Goal: Task Accomplishment & Management: Manage account settings

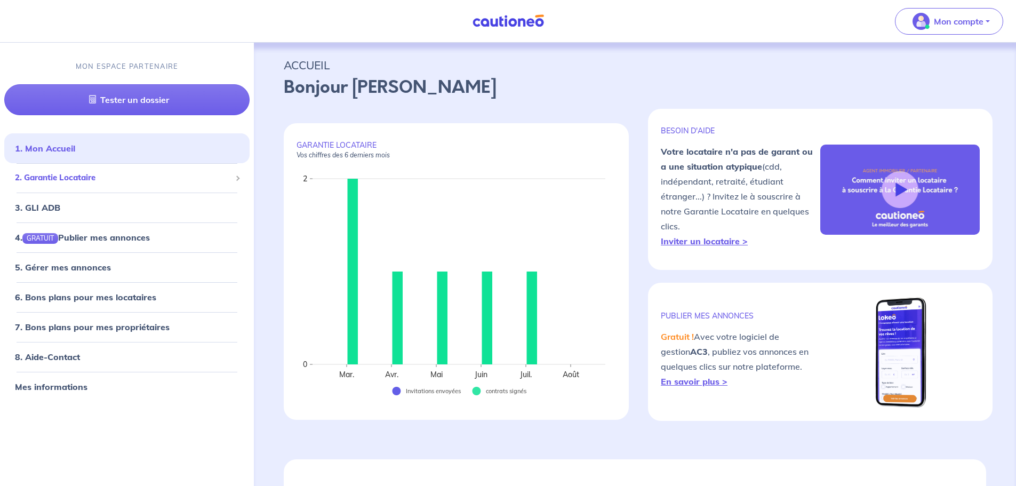
click at [52, 172] on span "2. Garantie Locataire" at bounding box center [123, 178] width 216 height 12
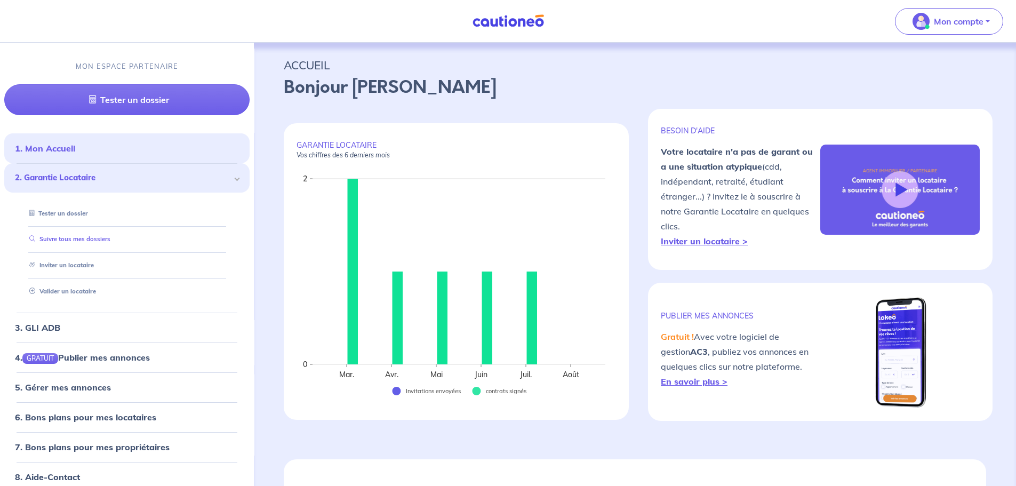
click at [63, 241] on link "Suivre tous mes dossiers" at bounding box center [67, 239] width 85 height 7
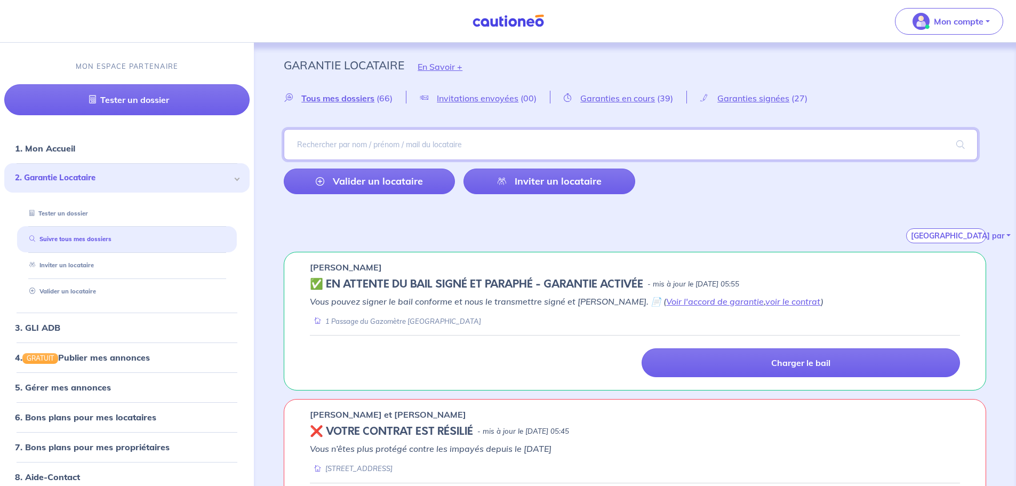
click at [405, 144] on input "search" at bounding box center [631, 144] width 694 height 31
paste input "LERESCHE"
type input "LERESCHE"
click at [970, 144] on span at bounding box center [960, 145] width 34 height 30
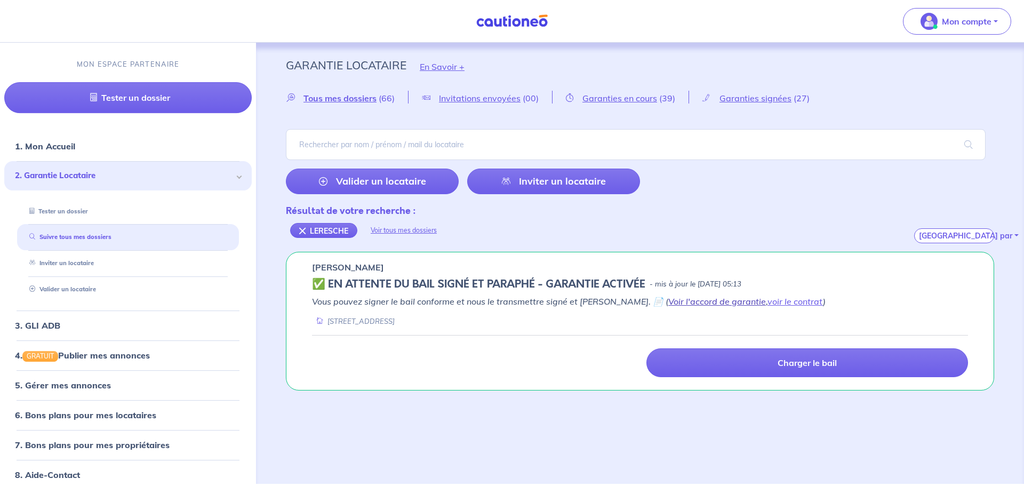
click at [681, 303] on link "Voir l'accord de garantie" at bounding box center [717, 301] width 98 height 11
click at [767, 304] on link "voir le contrat" at bounding box center [794, 301] width 55 height 11
click at [937, 19] on span "Mon compte" at bounding box center [953, 21] width 75 height 17
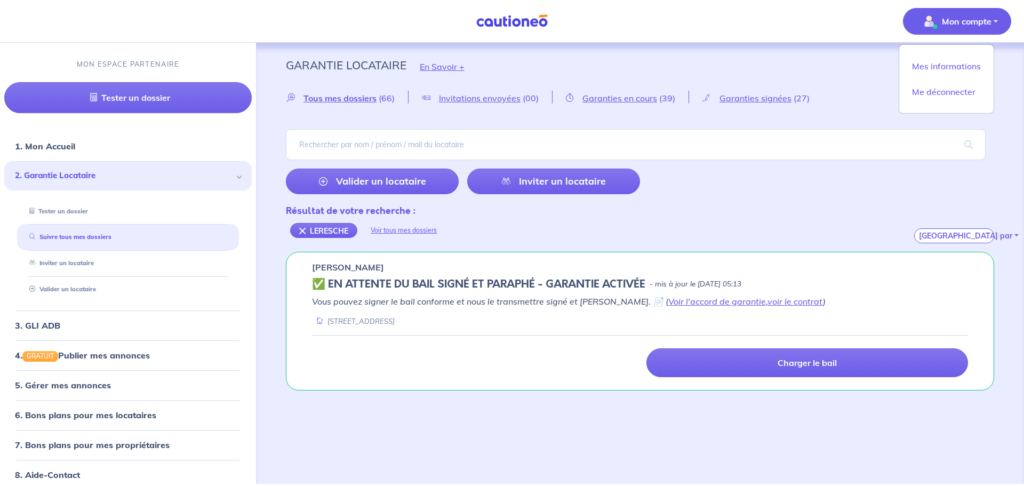
click at [493, 22] on img at bounding box center [512, 20] width 80 height 13
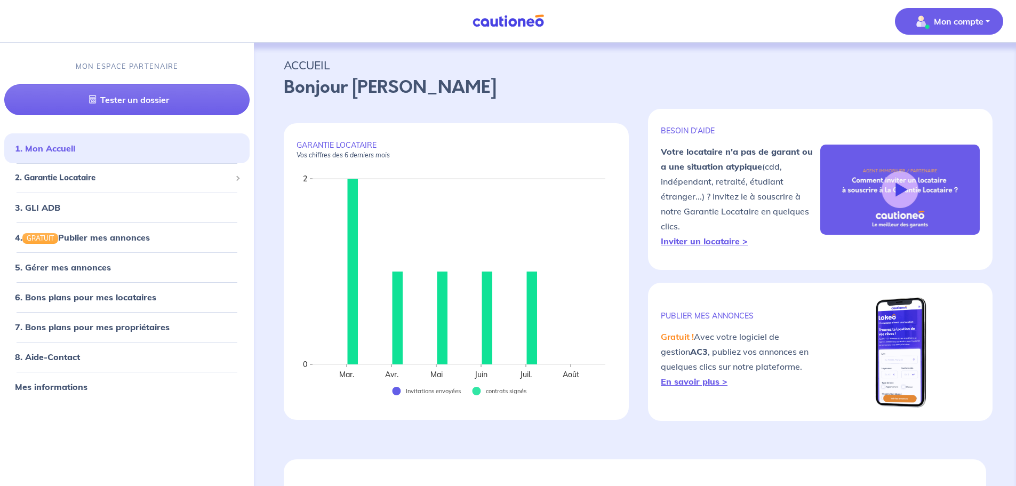
click at [905, 26] on button "Mon compte" at bounding box center [949, 21] width 108 height 27
click at [912, 63] on link "Mes informations" at bounding box center [938, 66] width 86 height 17
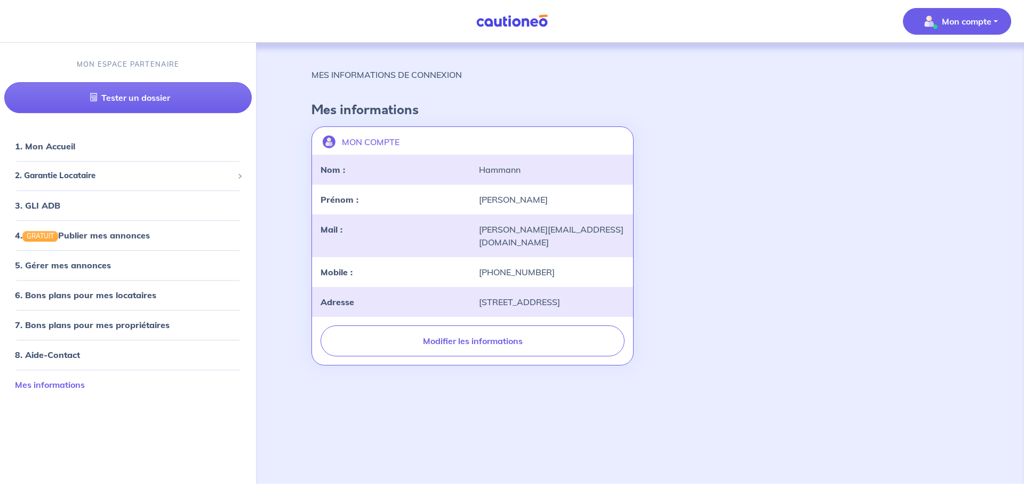
click at [67, 388] on link "Mes informations" at bounding box center [50, 384] width 70 height 11
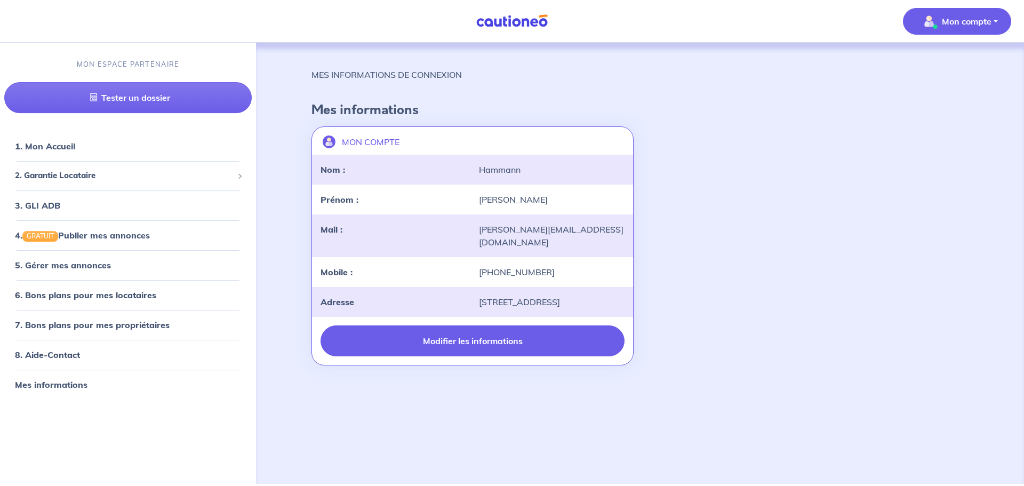
click at [431, 349] on button "Modifier les informations" at bounding box center [472, 340] width 304 height 31
select select "FR"
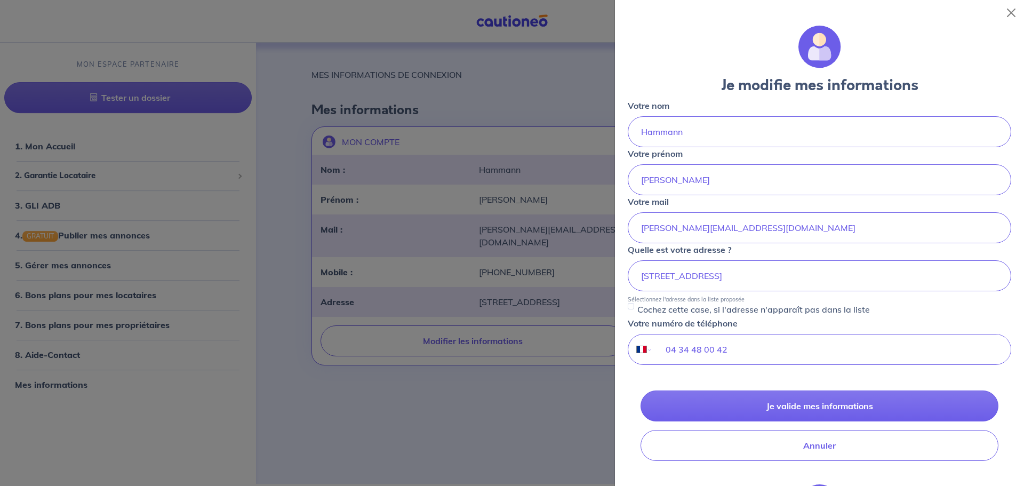
click at [515, 463] on div at bounding box center [512, 243] width 1024 height 486
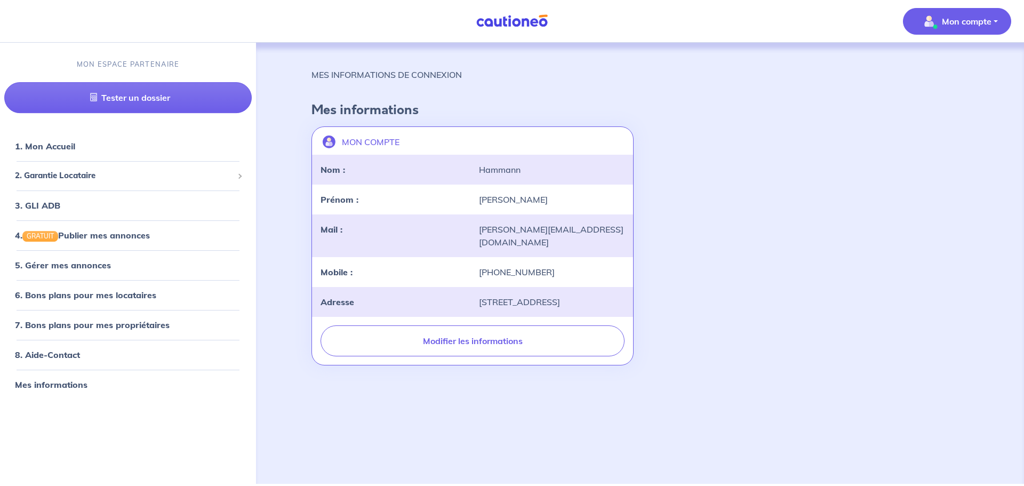
click at [943, 27] on p "Mon compte" at bounding box center [967, 21] width 50 height 13
click at [934, 87] on link "Me déconnecter" at bounding box center [946, 91] width 86 height 17
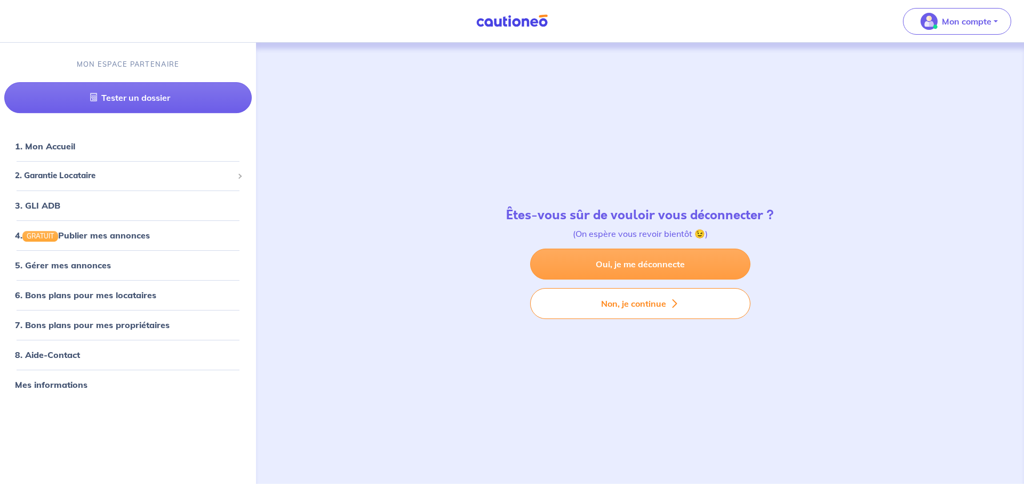
click at [628, 260] on link "Oui, je me déconnecte" at bounding box center [640, 263] width 220 height 31
